Goal: Find contact information: Find contact information

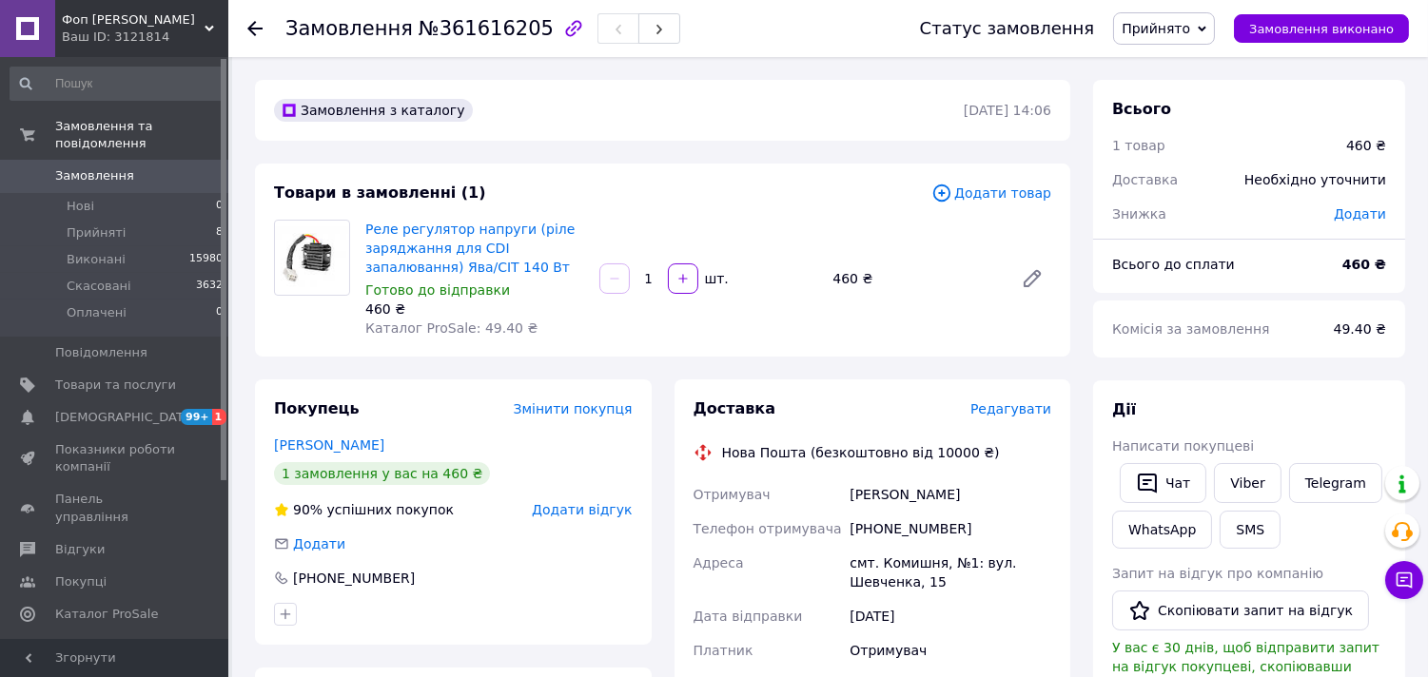
click at [317, 270] on img at bounding box center [312, 257] width 74 height 61
click at [418, 235] on link "Реле регулятор напруги (ріле заряджання для CDI запалювання) Ява/СІТ 140 Вт" at bounding box center [469, 248] width 209 height 53
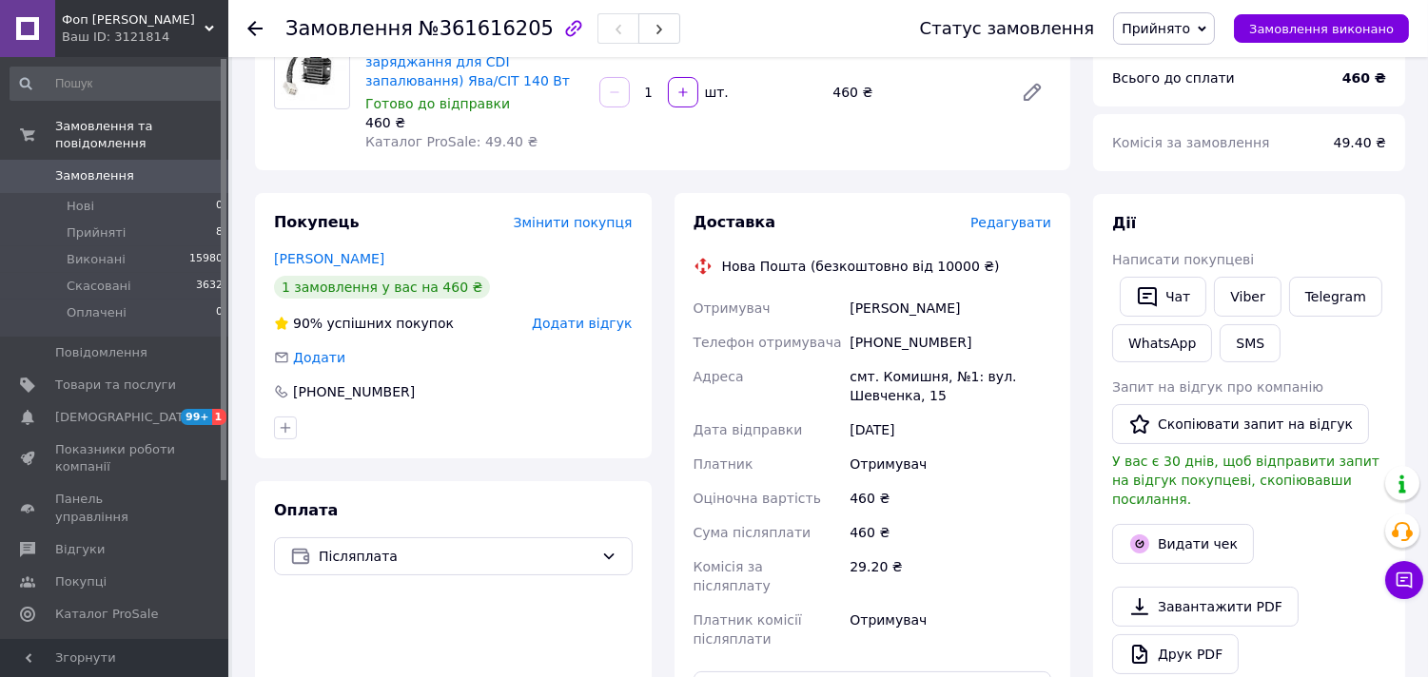
scroll to position [211, 0]
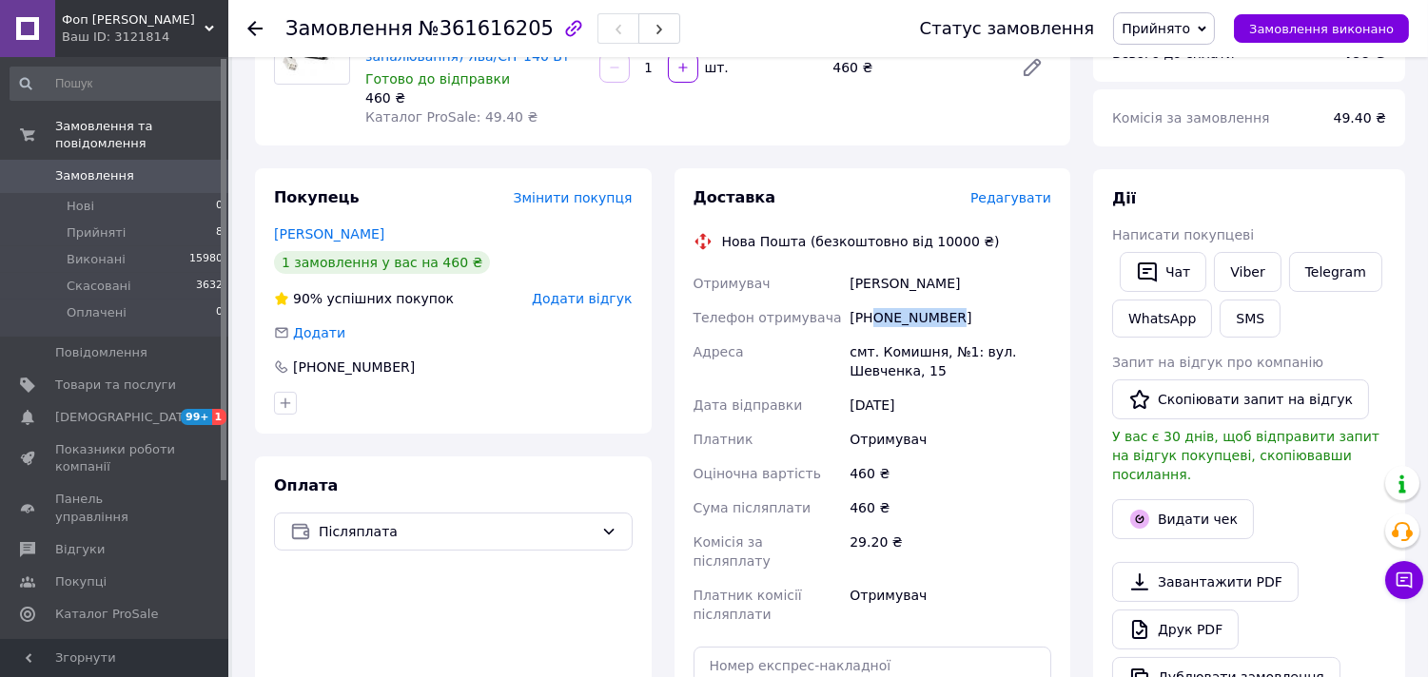
drag, startPoint x: 957, startPoint y: 320, endPoint x: 875, endPoint y: 320, distance: 81.8
click at [875, 320] on div "[PHONE_NUMBER]" at bounding box center [949, 318] width 209 height 34
copy div "0955831398"
drag, startPoint x: 875, startPoint y: 348, endPoint x: 933, endPoint y: 350, distance: 58.0
click at [933, 350] on div "смт. Комишня, №1: вул. Шевченка, 15" at bounding box center [949, 361] width 209 height 53
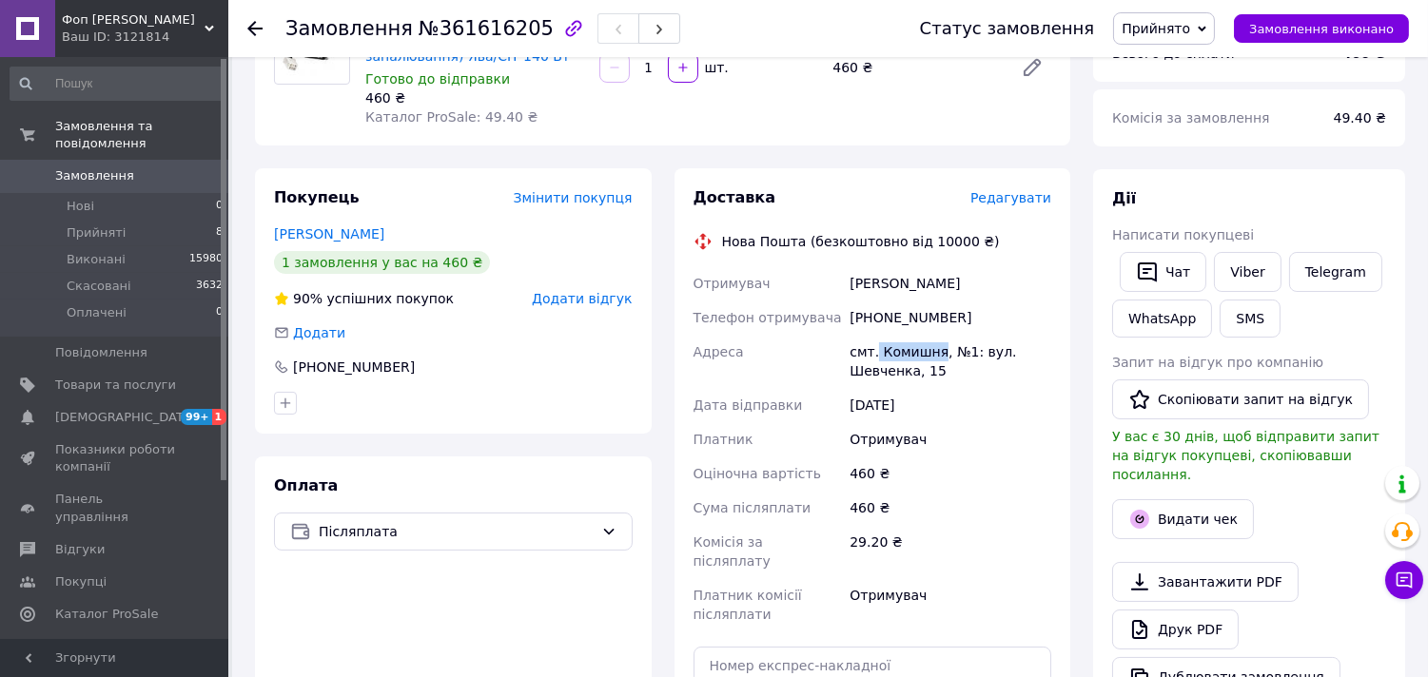
copy div "Комишня"
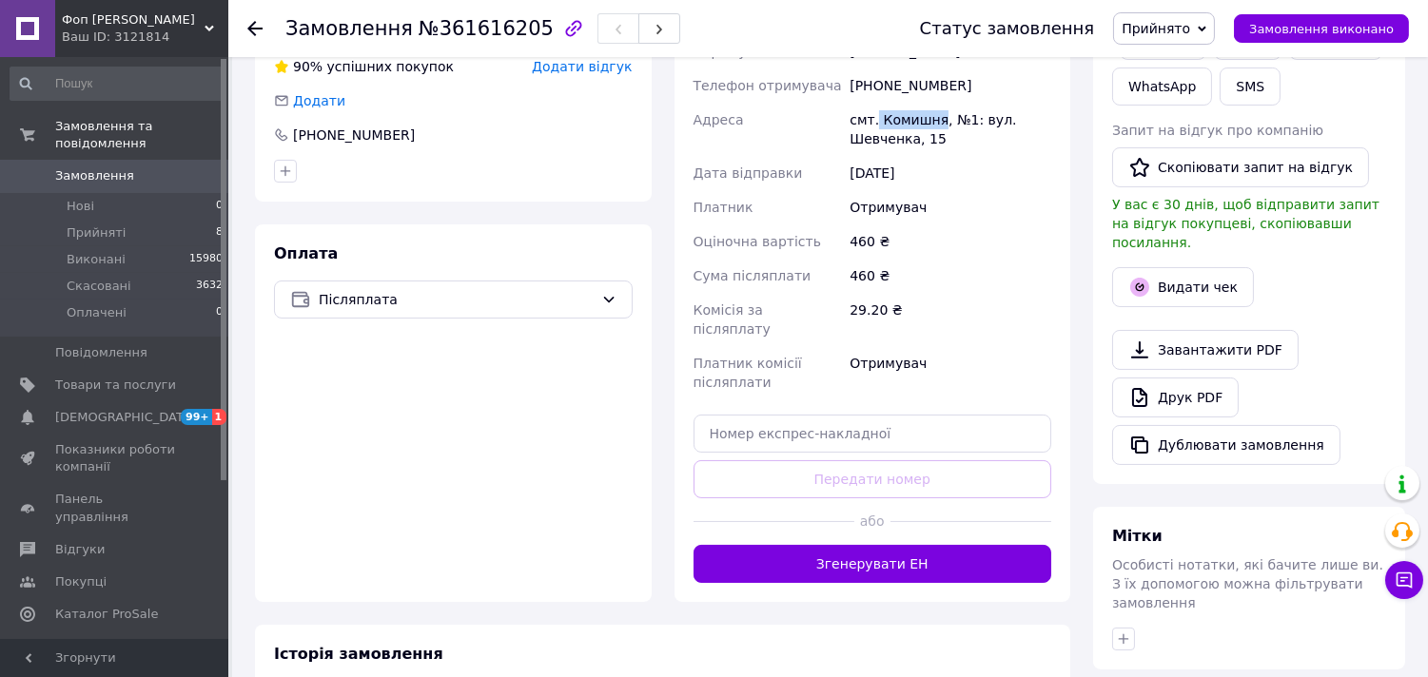
scroll to position [528, 0]
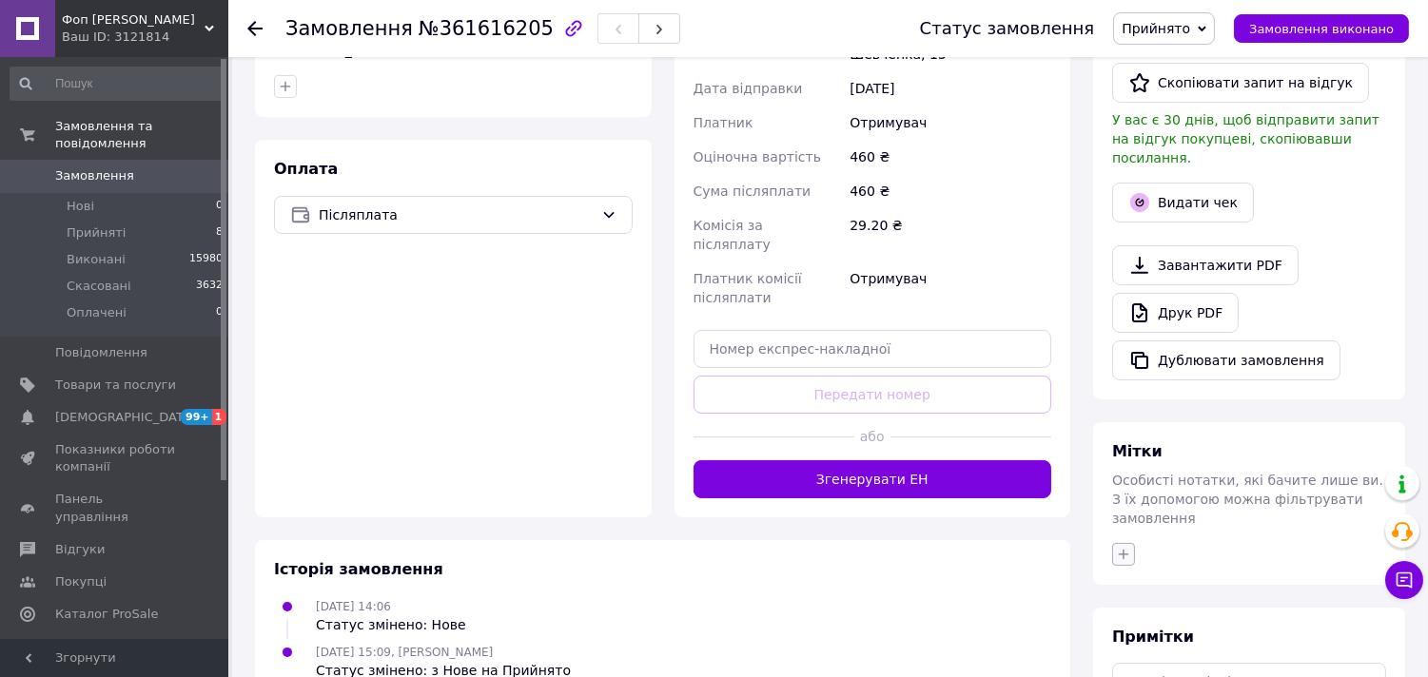
click at [1129, 547] on icon "button" at bounding box center [1123, 554] width 15 height 15
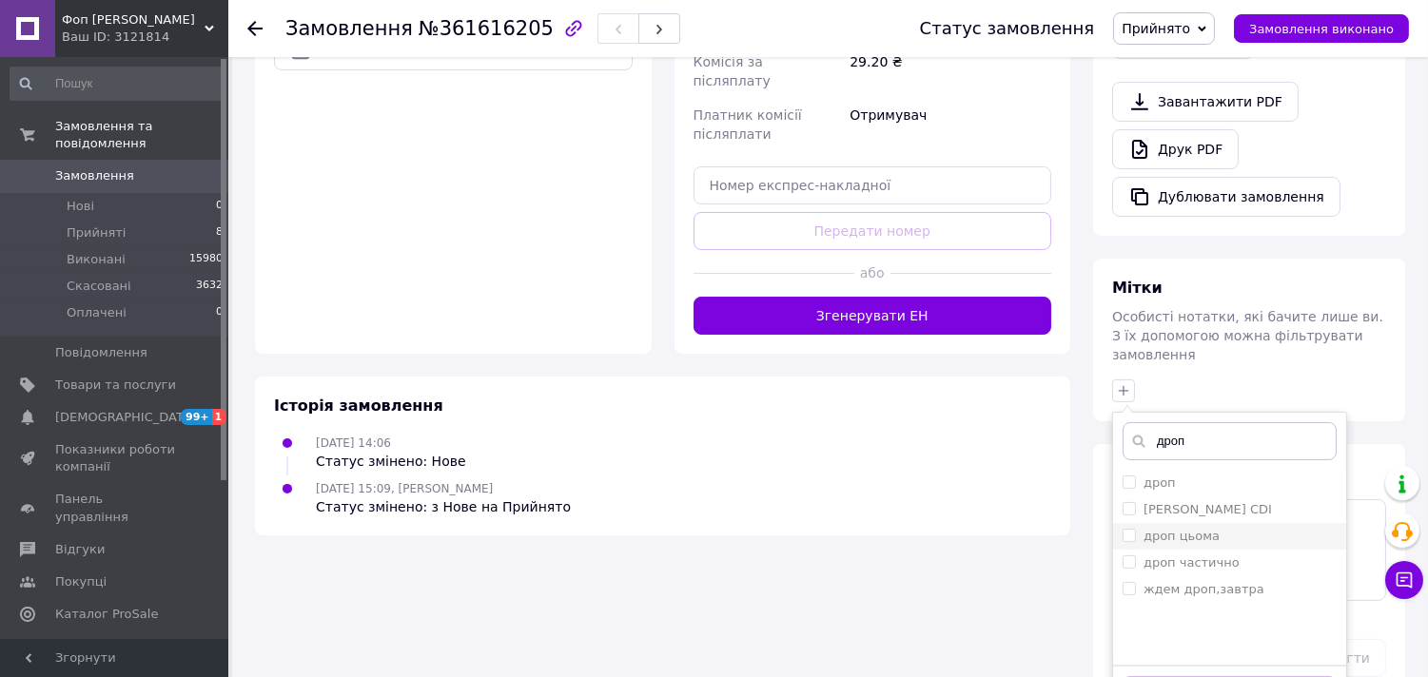
scroll to position [699, 0]
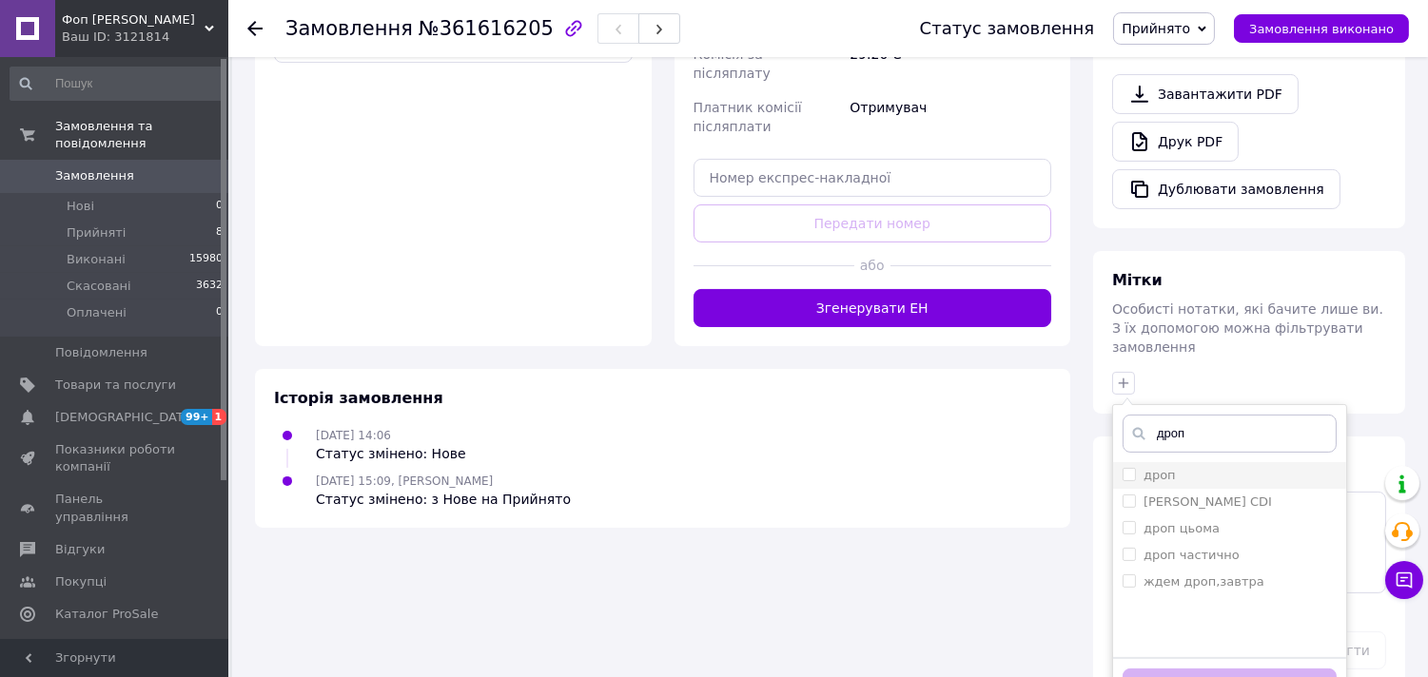
type input "дроп"
click at [1124, 468] on input "дроп" at bounding box center [1128, 474] width 12 height 12
checkbox input "true"
click at [1203, 669] on button "Додати мітку" at bounding box center [1229, 687] width 214 height 37
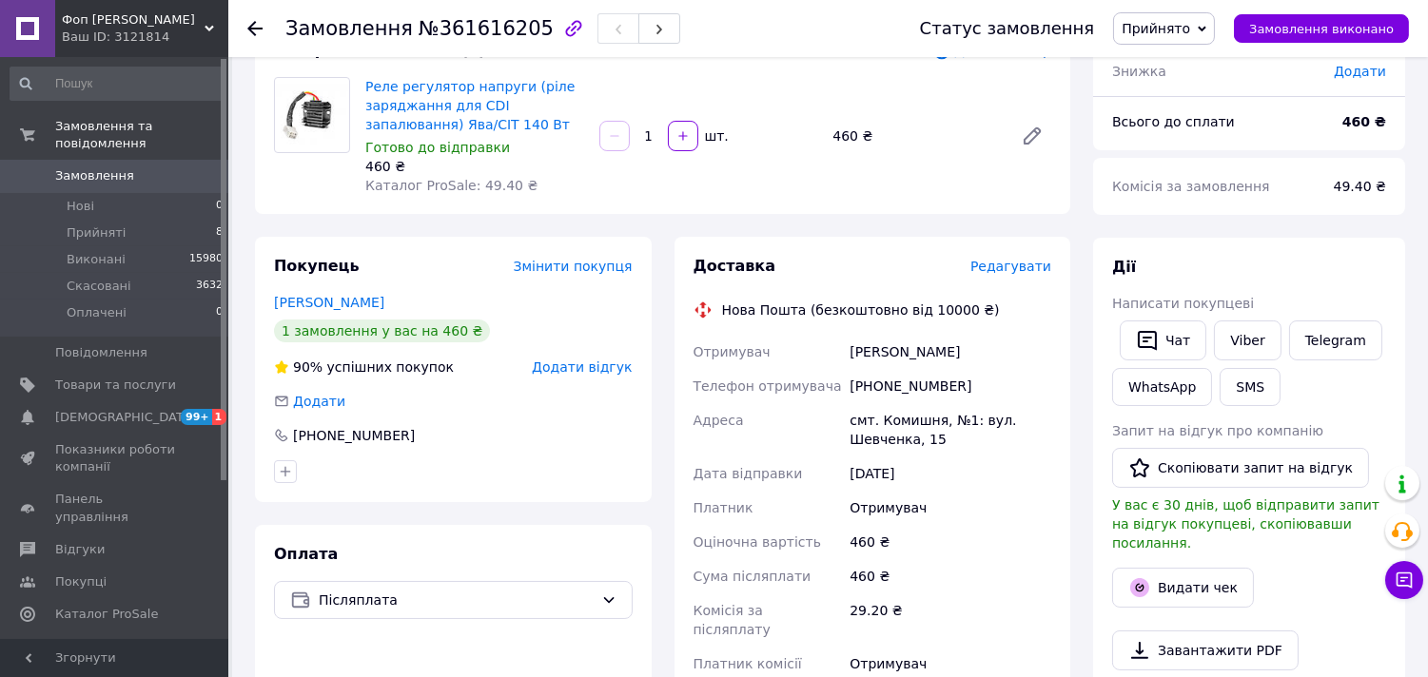
scroll to position [0, 0]
